Goal: Complete application form

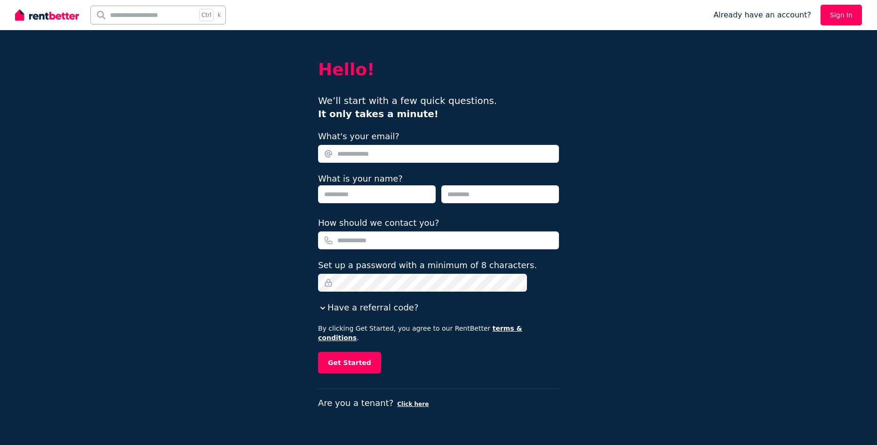
click at [37, 17] on img at bounding box center [47, 15] width 64 height 14
click at [436, 231] on div "How should we contact you?" at bounding box center [438, 232] width 241 height 33
click at [437, 237] on input "How should we contact you?" at bounding box center [438, 241] width 241 height 18
click at [646, 288] on div "Hello! We’ll start with a few quick questions. It only takes a minute! What's y…" at bounding box center [438, 222] width 877 height 445
click at [517, 328] on link "terms & conditions" at bounding box center [420, 333] width 204 height 17
